Goal: Complete application form

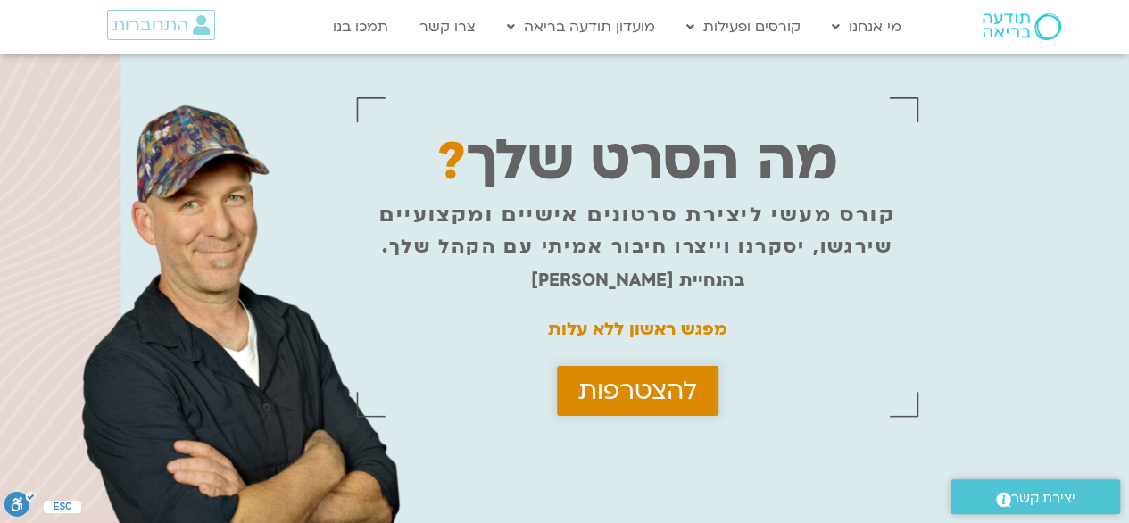
click at [647, 405] on span "להצטרפות" at bounding box center [638, 391] width 119 height 29
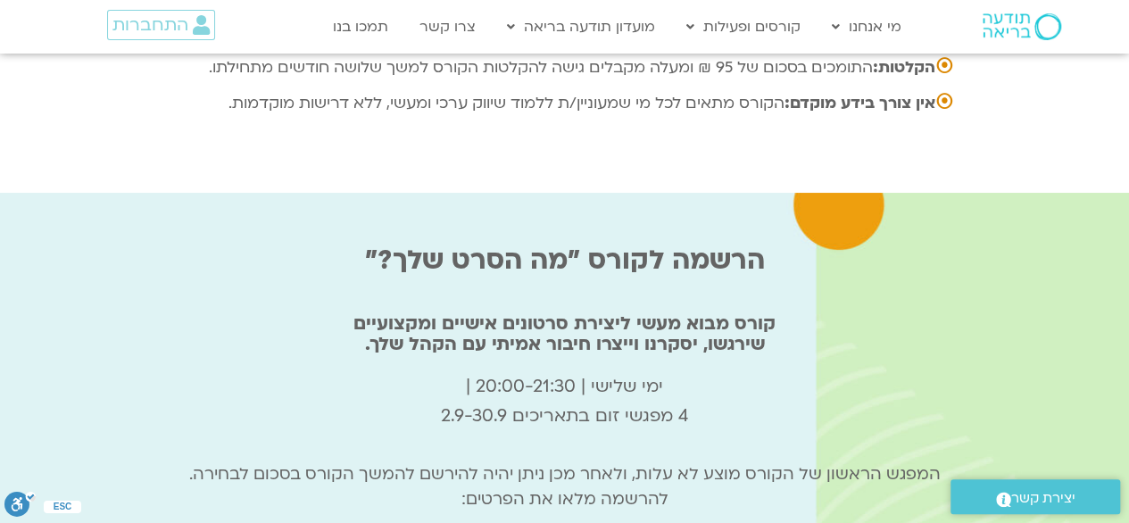
scroll to position [5939, 0]
type input "nna"
type input "[EMAIL_ADDRESS][DOMAIN_NAME]"
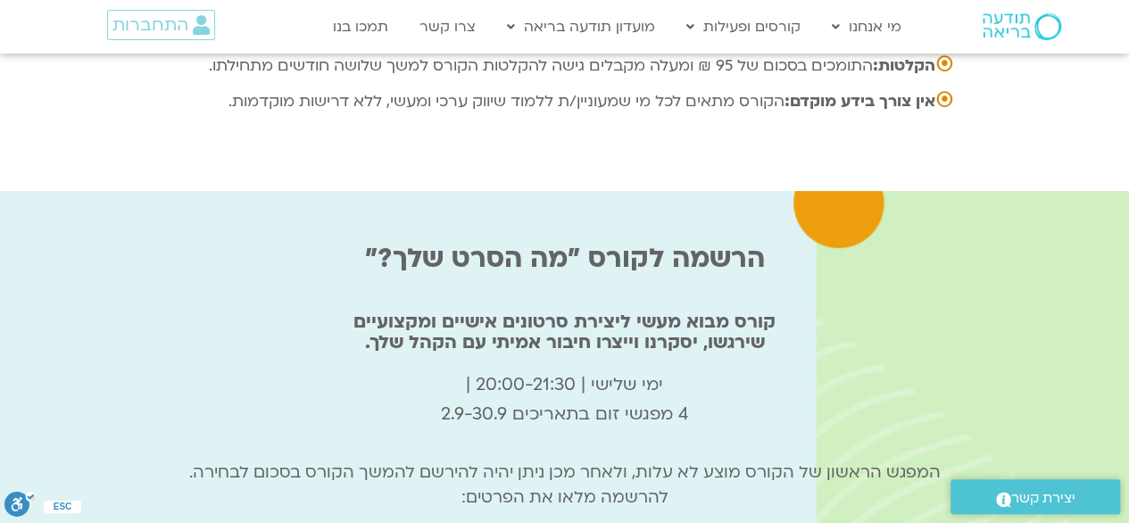
type input "0536987445"
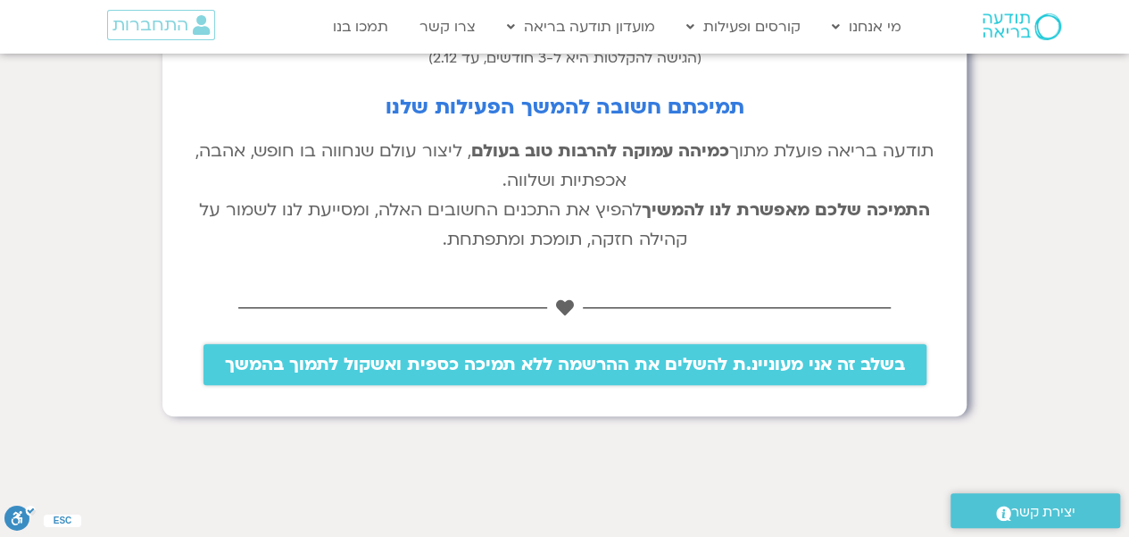
scroll to position [536, 0]
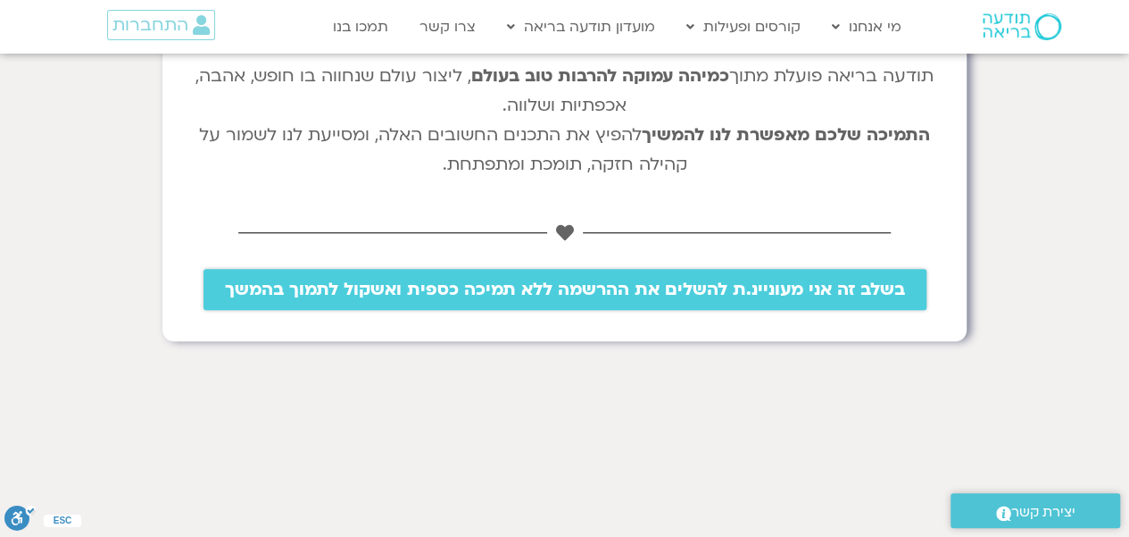
click at [574, 287] on span "בשלב זה אני מעוניינ.ת להשלים את ההרשמה ללא תמיכה כספית ואשקול לתמוך בהמשך" at bounding box center [565, 289] width 680 height 20
